Goal: Task Accomplishment & Management: Manage account settings

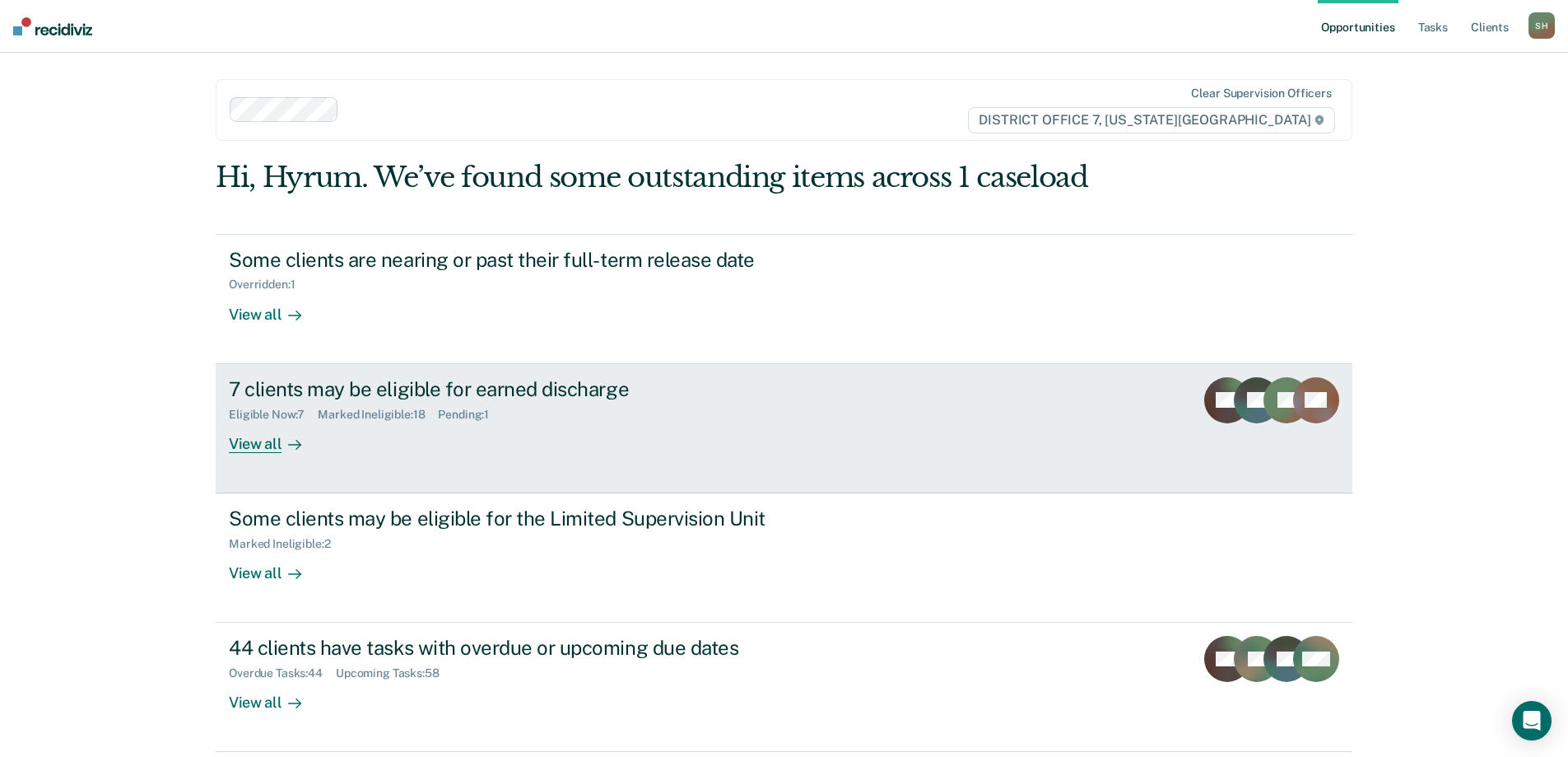
click at [732, 408] on div "Eligible Now : 7 Marked Ineligible : 18 Pending : 1" at bounding box center [518, 411] width 578 height 21
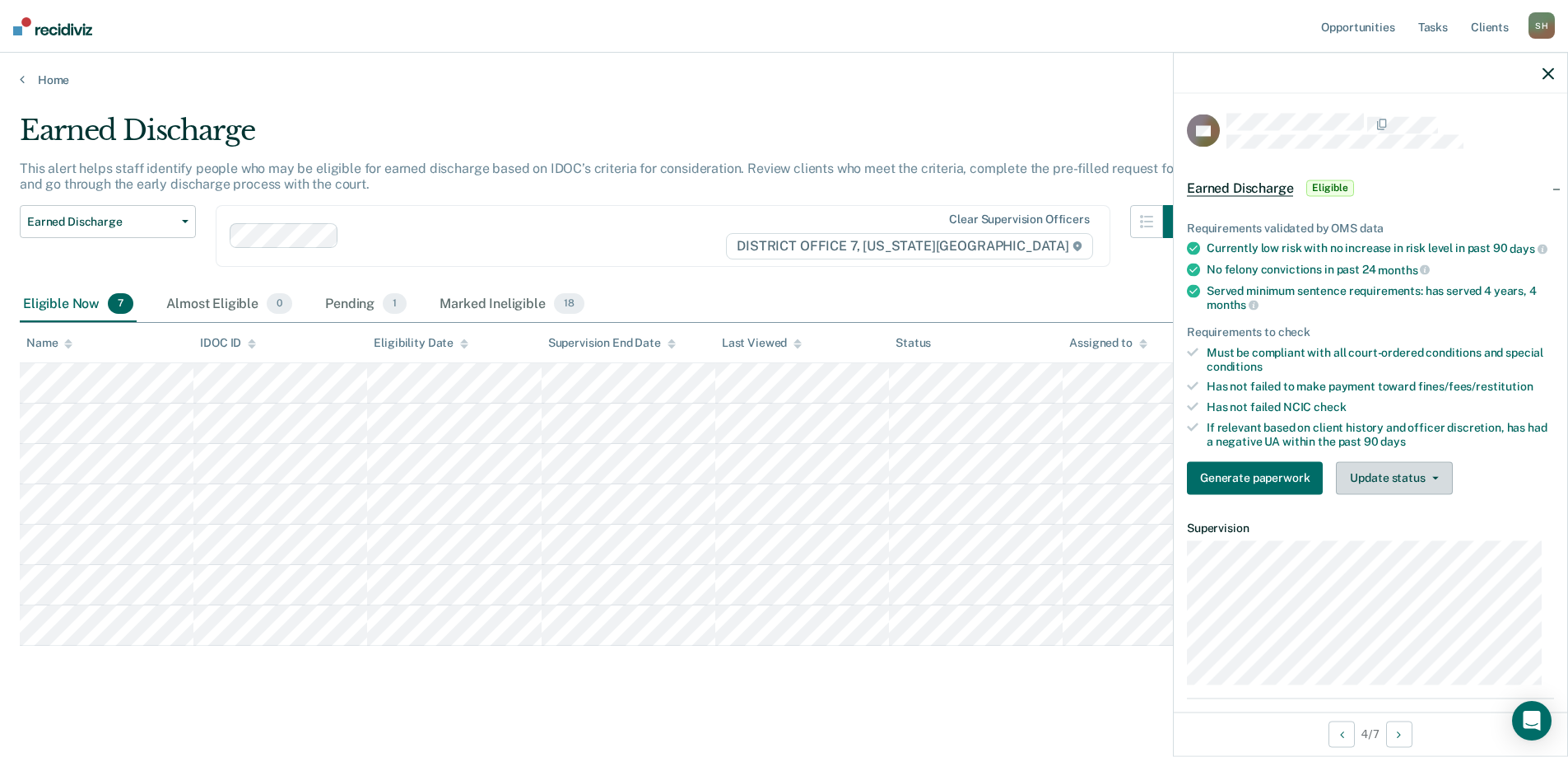
click at [1390, 493] on button "Update status" at bounding box center [1394, 477] width 116 height 33
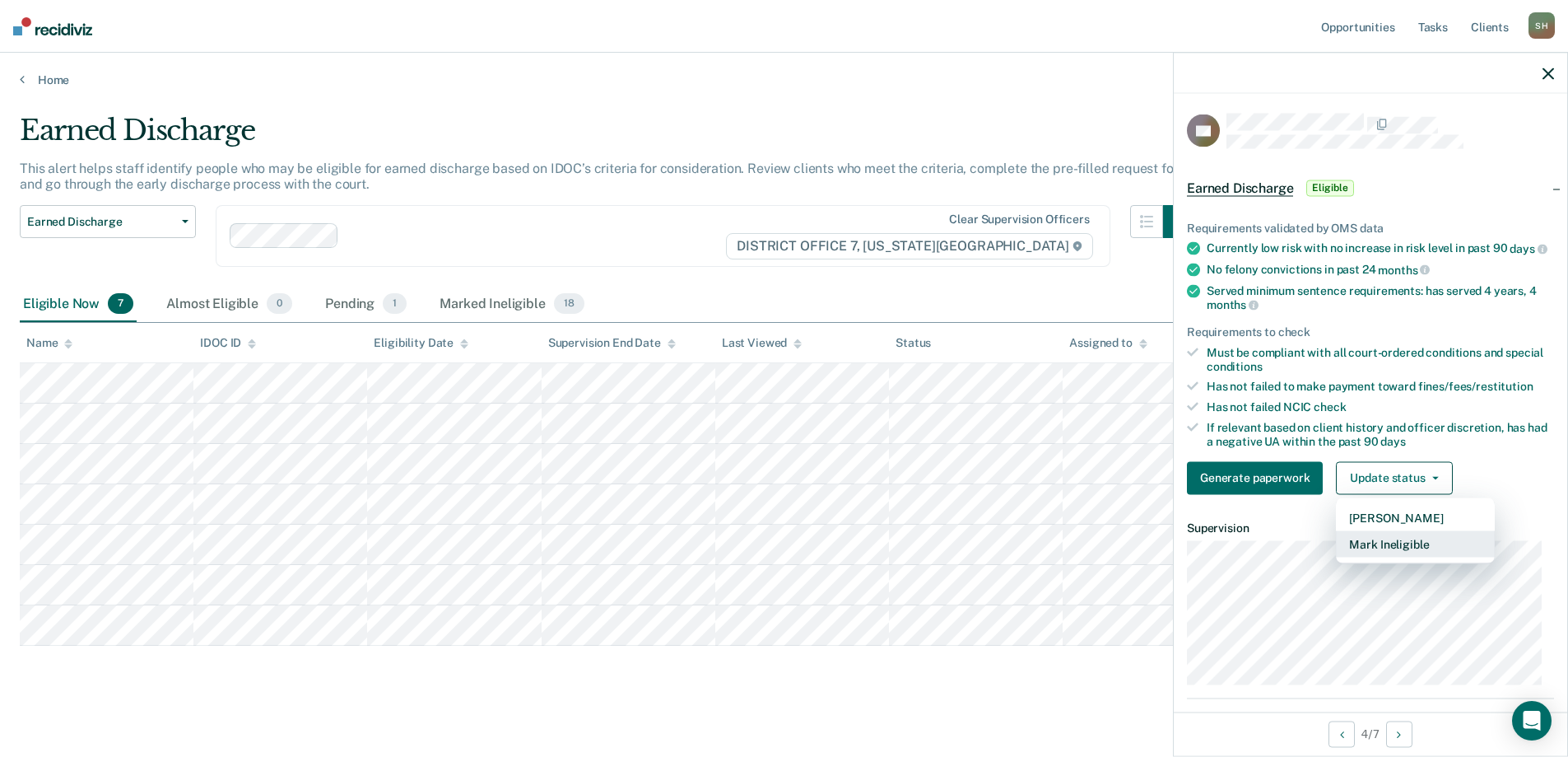
click at [1401, 550] on button "Mark Ineligible" at bounding box center [1415, 543] width 159 height 26
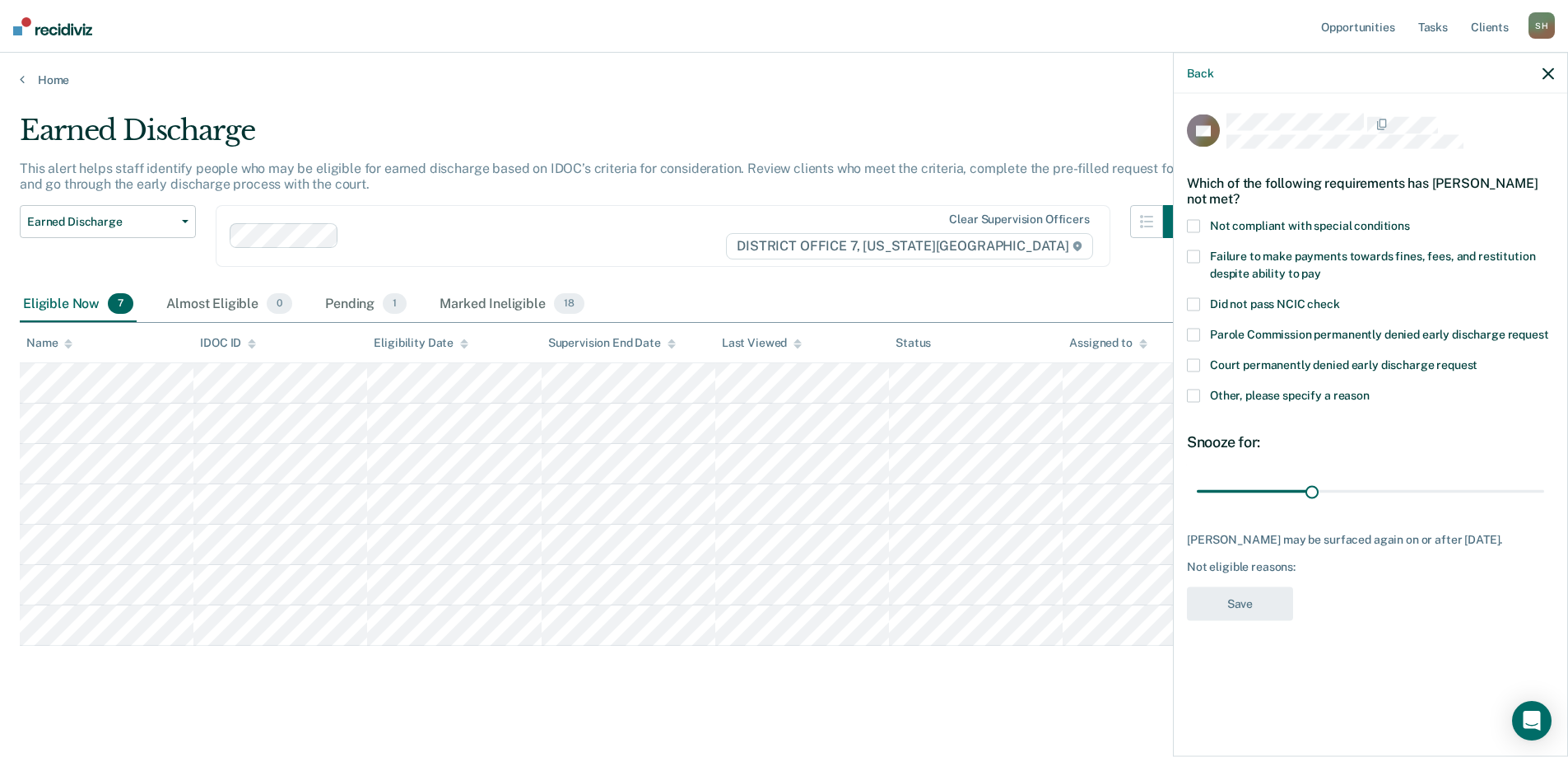
click at [1242, 268] on span "Failure to make payments towards fines, fees, and restitution despite ability t…" at bounding box center [1373, 264] width 325 height 30
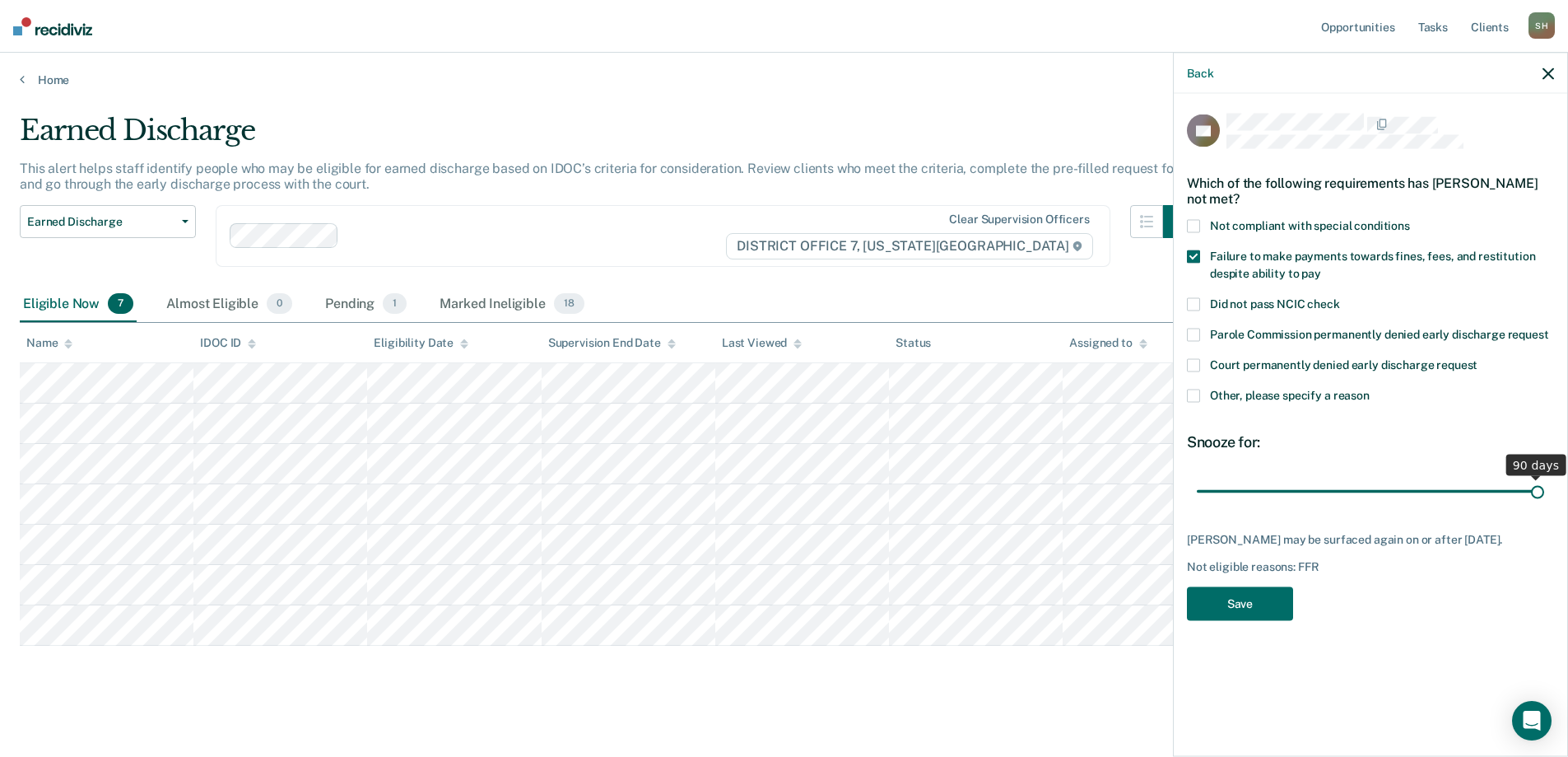
drag, startPoint x: 1315, startPoint y: 490, endPoint x: 1558, endPoint y: 490, distance: 243.0
type input "90"
click at [1545, 490] on input "range" at bounding box center [1371, 490] width 347 height 29
click at [1226, 249] on span "Failure to make payments towards fines, fees, and restitution despite ability t…" at bounding box center [1373, 264] width 325 height 30
click at [1210, 398] on label "Other, please specify a reason" at bounding box center [1370, 398] width 367 height 17
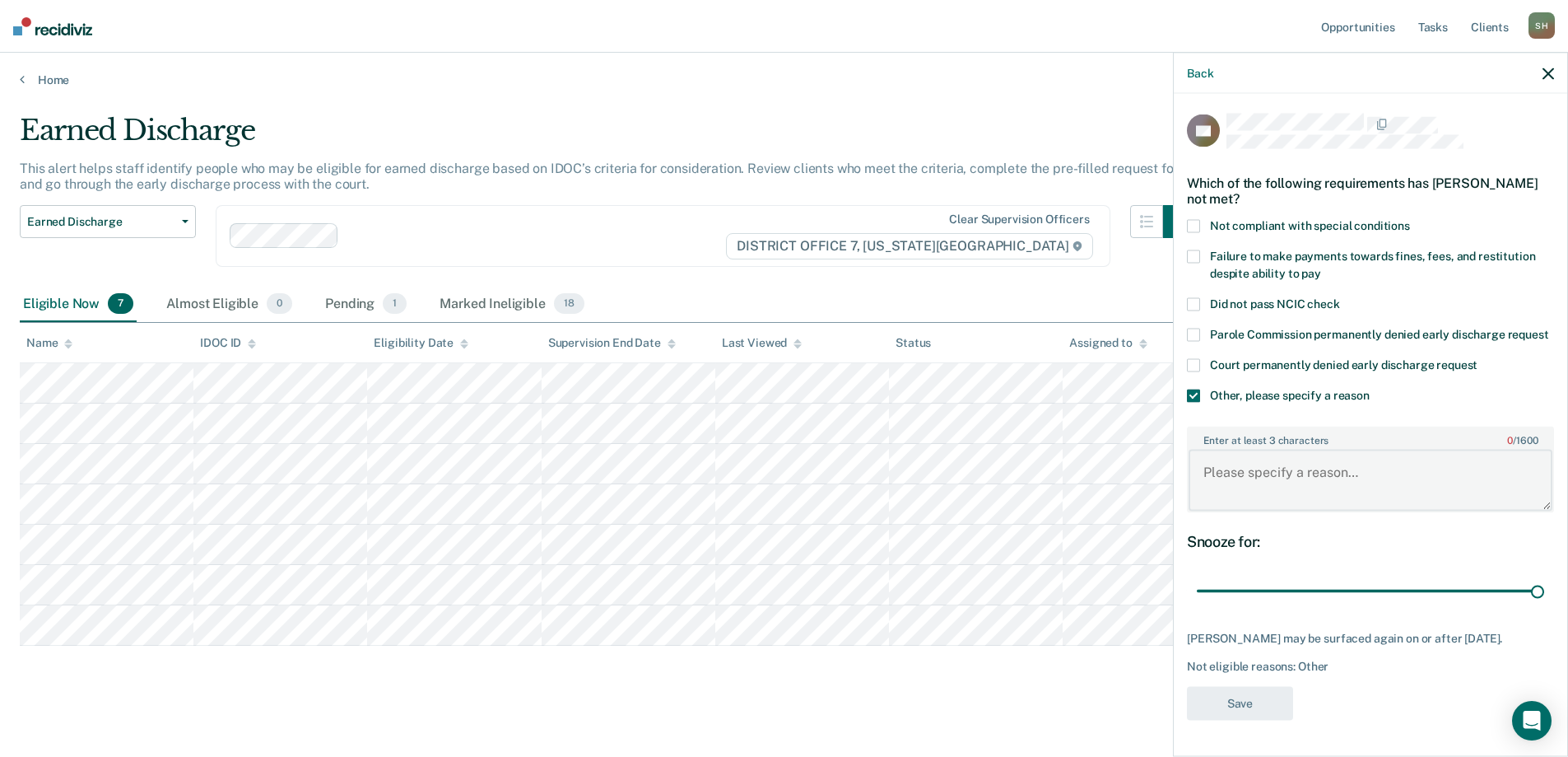
click at [1241, 490] on textarea "Enter at least 3 characters 0 / 1600" at bounding box center [1370, 480] width 364 height 61
type textarea "Remaining fines and fees"
click at [1248, 720] on button "Save" at bounding box center [1240, 702] width 106 height 34
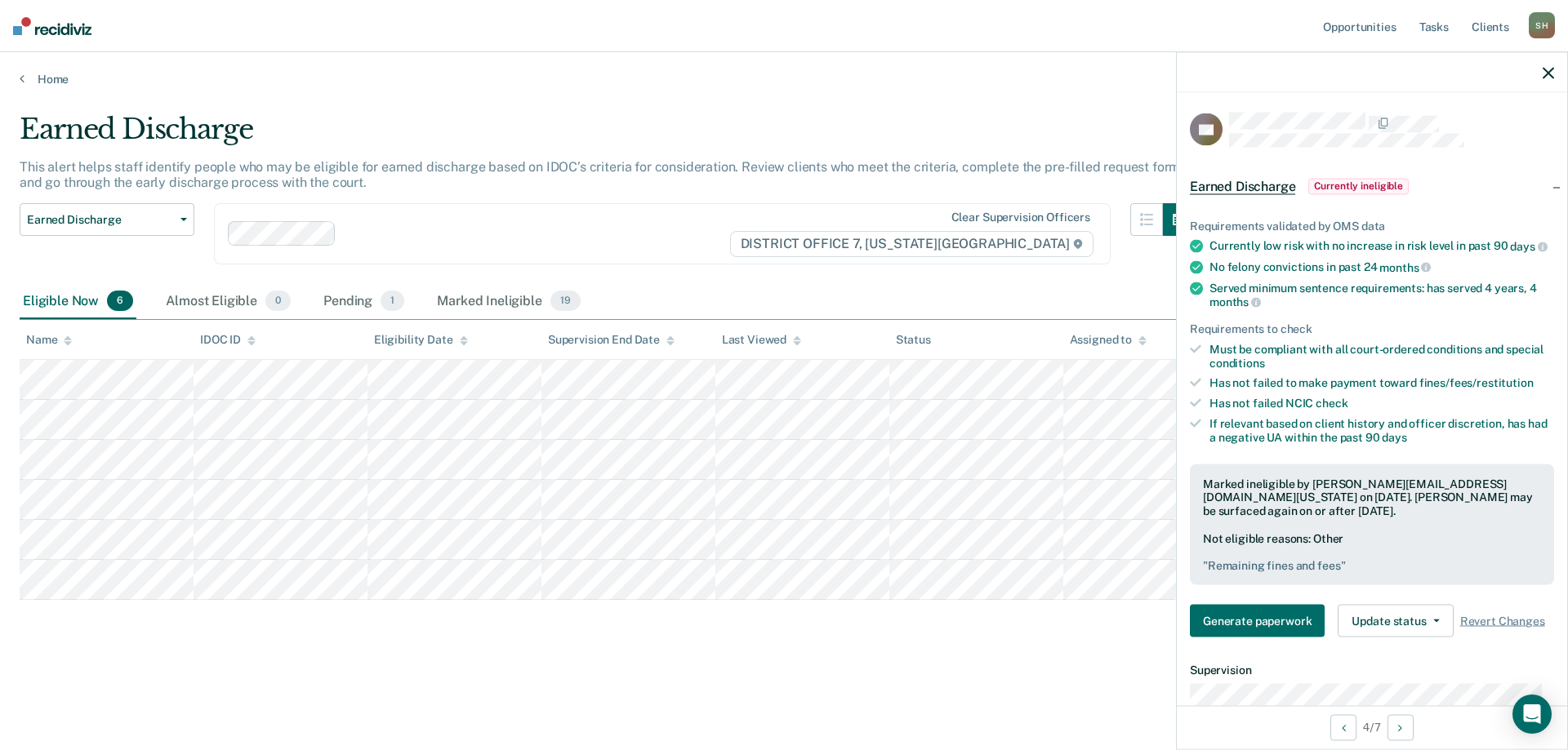
click at [1544, 76] on icon "button" at bounding box center [1547, 72] width 11 height 11
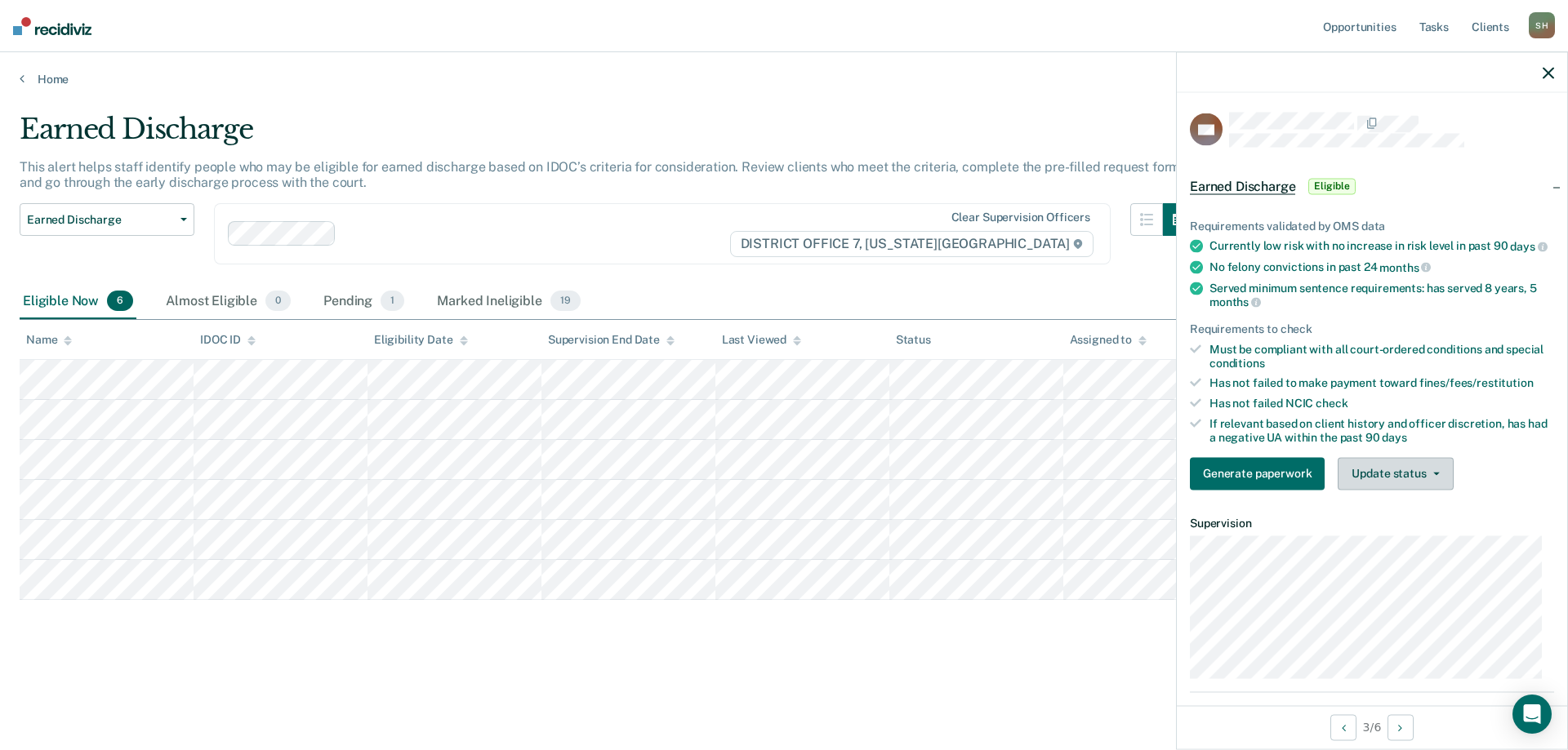
click at [1443, 489] on button "Update status" at bounding box center [1395, 473] width 115 height 33
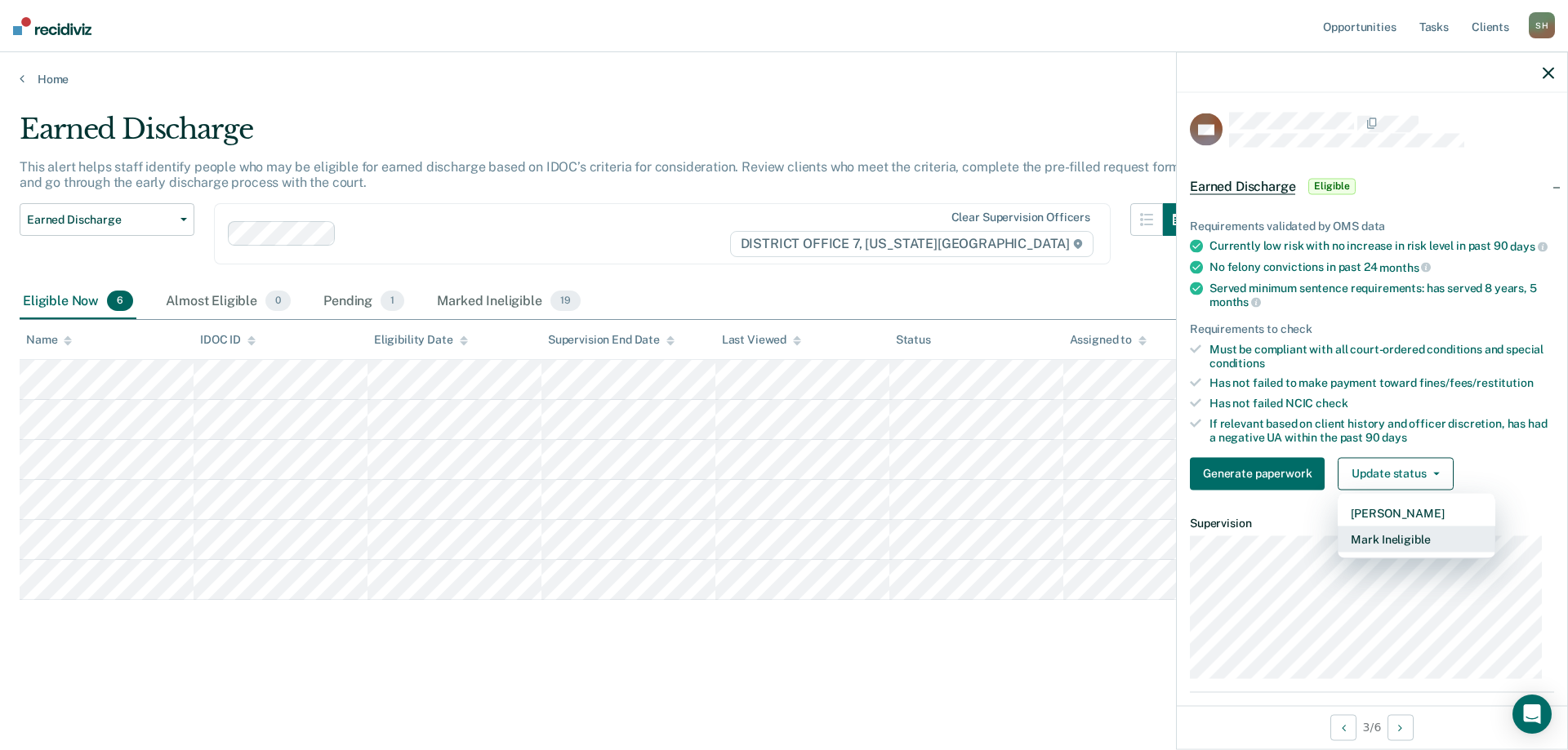
click at [1416, 551] on button "Mark Ineligible" at bounding box center [1416, 538] width 157 height 26
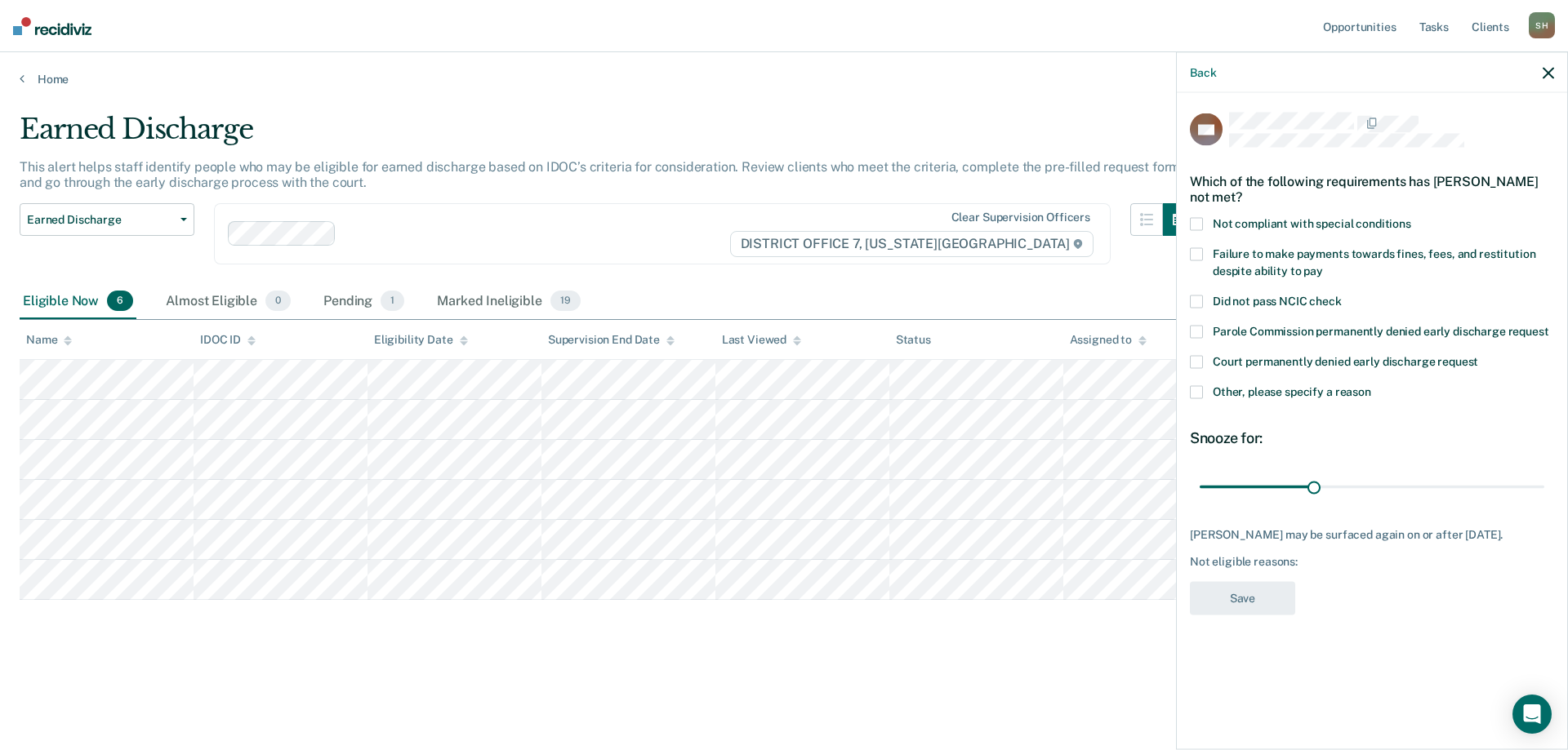
click at [1559, 73] on div "Back" at bounding box center [1372, 72] width 391 height 40
click at [1552, 73] on icon "button" at bounding box center [1547, 72] width 11 height 11
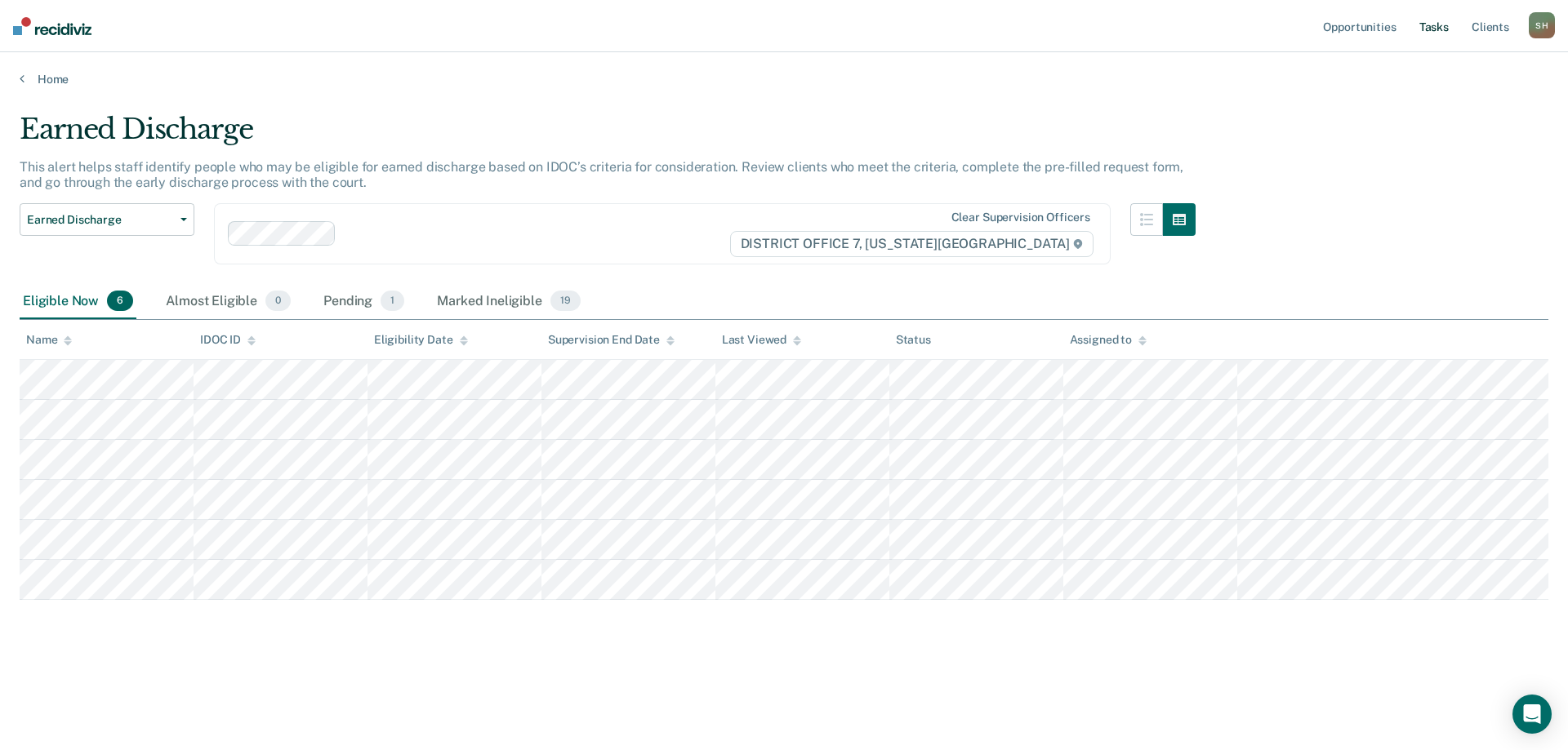
click at [1439, 27] on link "Tasks" at bounding box center [1434, 26] width 36 height 52
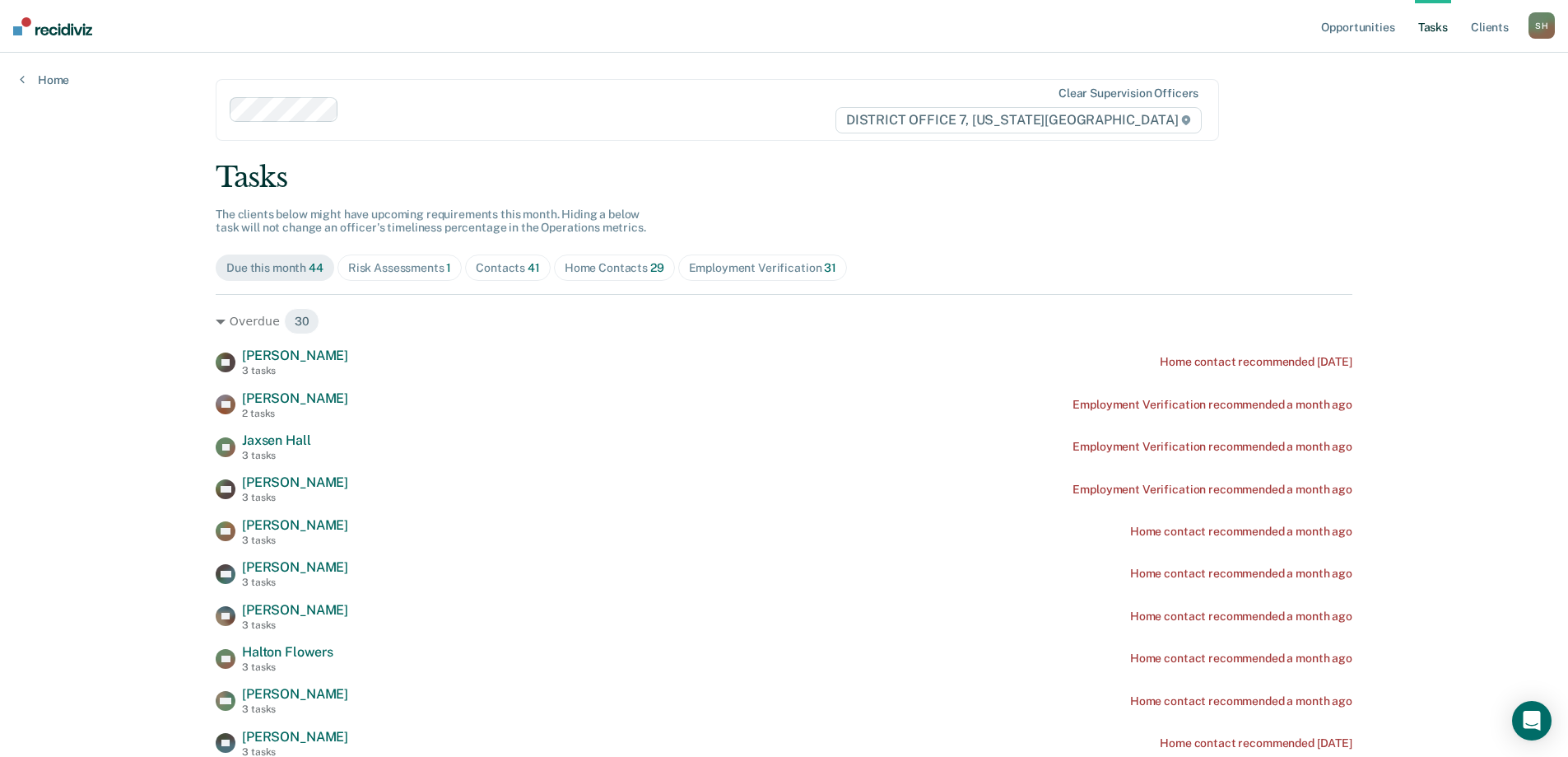
click at [357, 270] on div "Risk Assessments 1" at bounding box center [400, 268] width 104 height 14
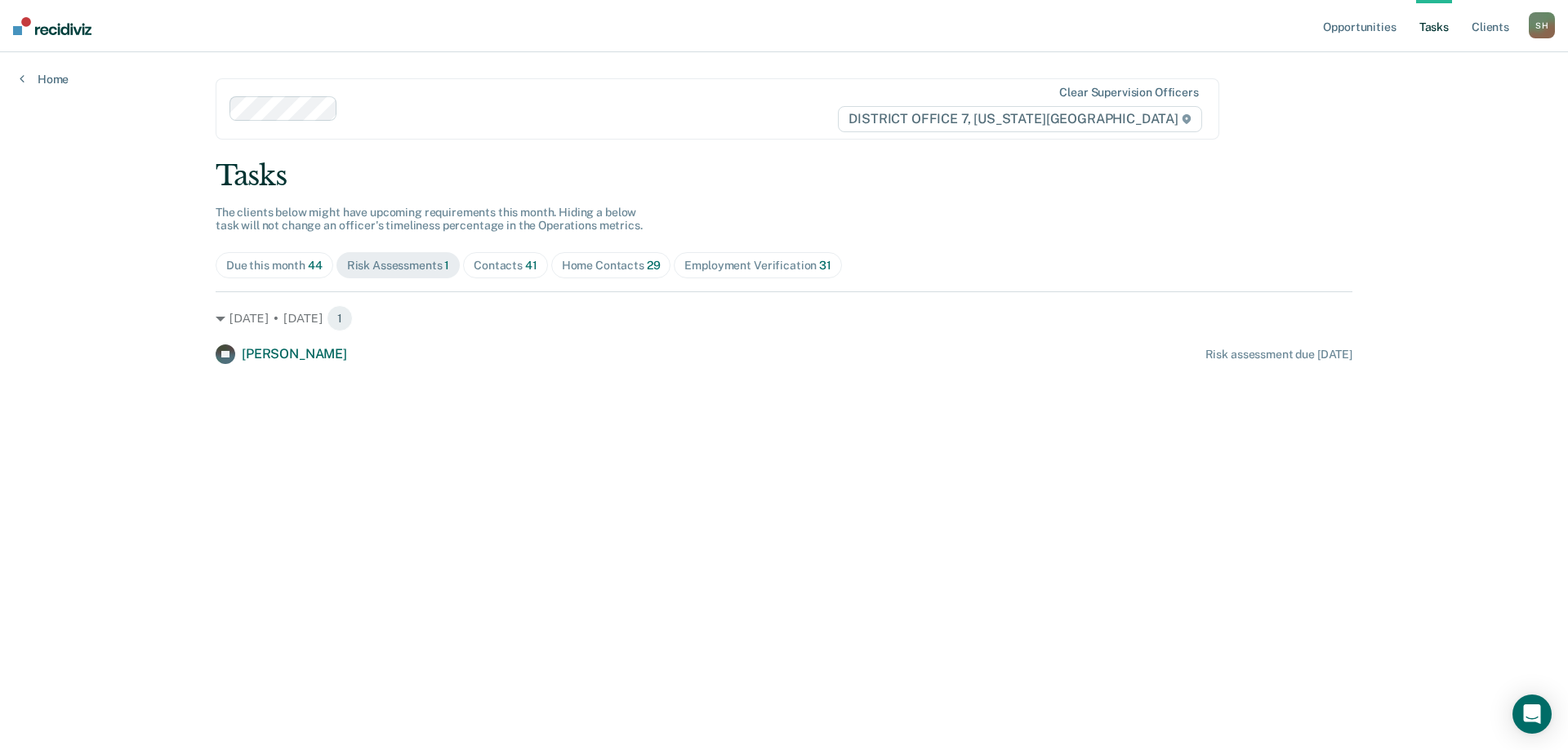
click at [515, 259] on div "Contacts 41" at bounding box center [505, 266] width 64 height 14
